Goal: Obtain resource: Download file/media

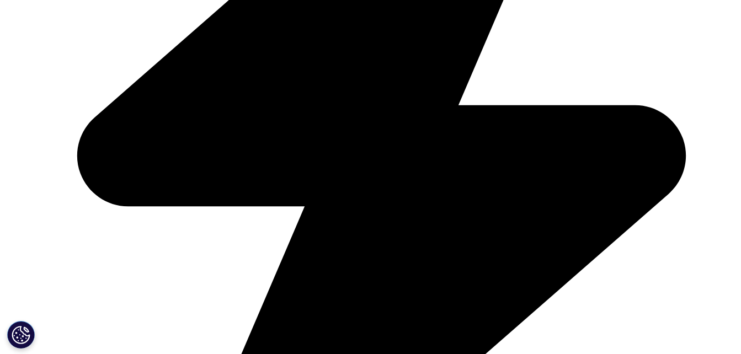
scroll to position [518, 0]
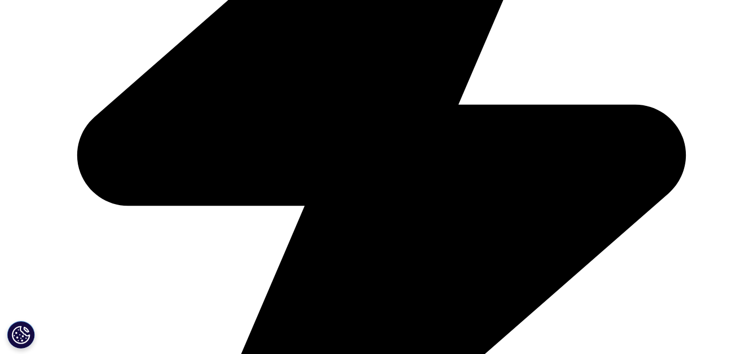
type input "[PERSON_NAME]"
type input "Pandey"
type input "[PERSON_NAME][EMAIL_ADDRESS][DOMAIN_NAME]"
type input "BIS Research"
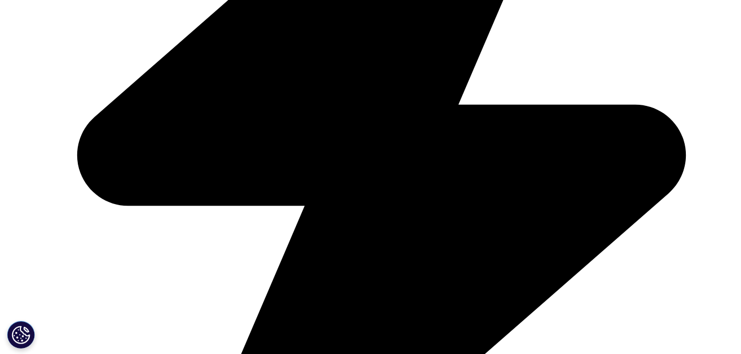
select select "India"
type input "Senior Associate"
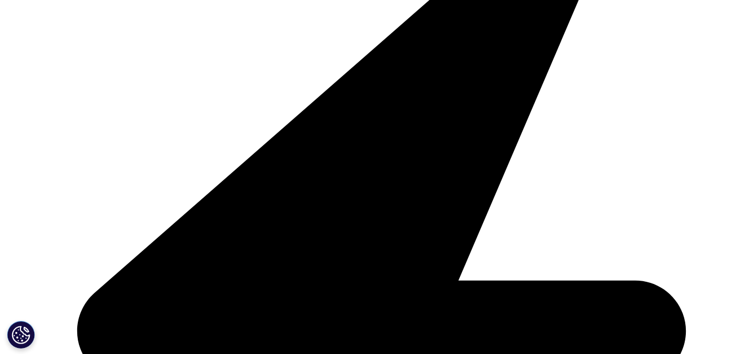
scroll to position [655, 0]
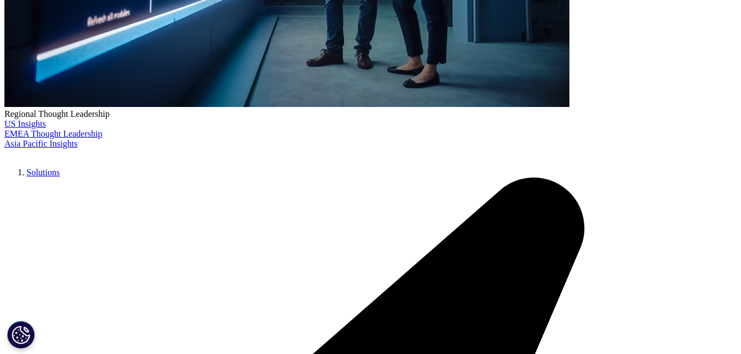
scroll to position [400, 0]
